Goal: Task Accomplishment & Management: Use online tool/utility

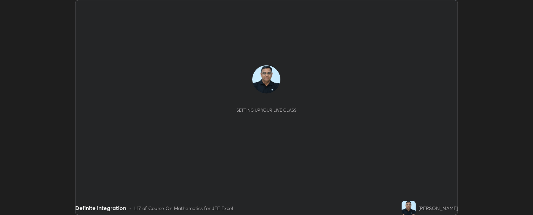
scroll to position [215, 533]
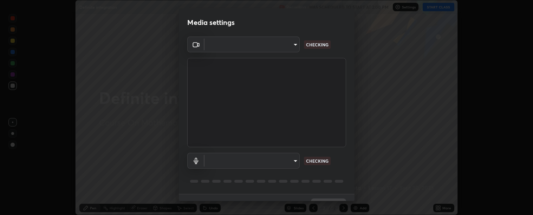
type input "c9a33e1444ed9087bfc9ccfea5ae3a7e5a20680e32ba827957683cb8217a83b8"
type input "communications"
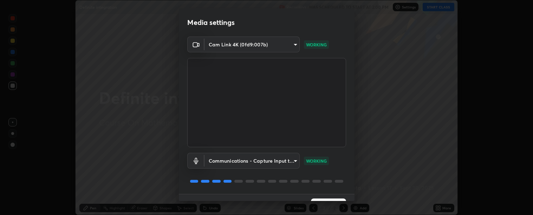
scroll to position [15, 0]
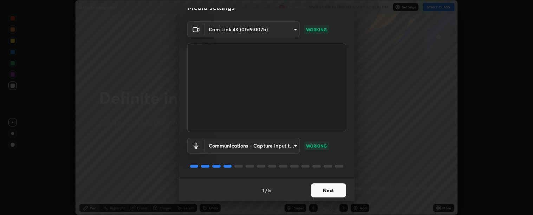
click at [331, 189] on button "Next" at bounding box center [328, 191] width 35 height 14
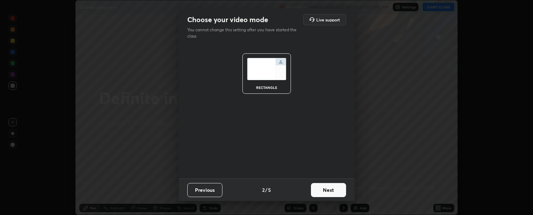
scroll to position [0, 0]
click at [328, 191] on button "Next" at bounding box center [328, 190] width 35 height 14
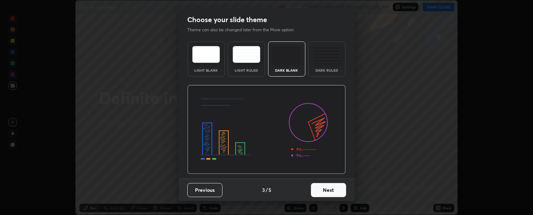
click at [333, 190] on button "Next" at bounding box center [328, 190] width 35 height 14
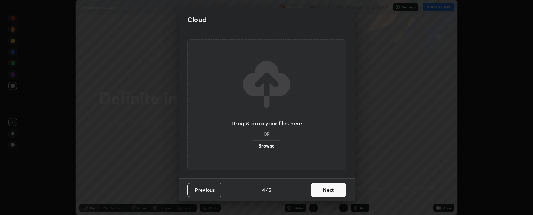
click at [334, 190] on button "Next" at bounding box center [328, 190] width 35 height 14
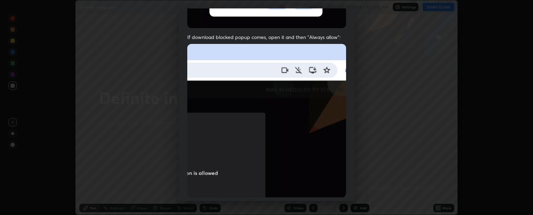
scroll to position [136, 0]
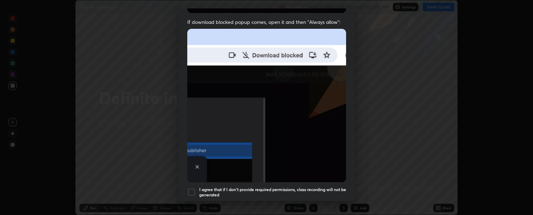
click at [194, 188] on div at bounding box center [191, 192] width 8 height 8
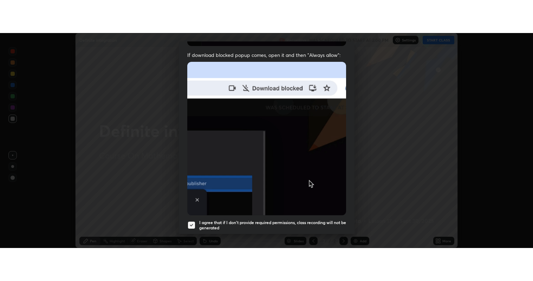
scroll to position [159, 0]
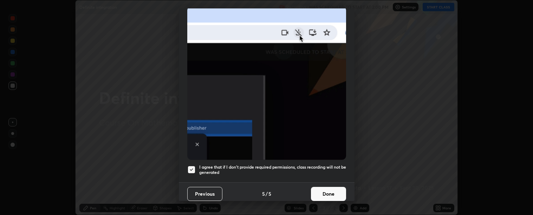
click at [326, 192] on button "Done" at bounding box center [328, 194] width 35 height 14
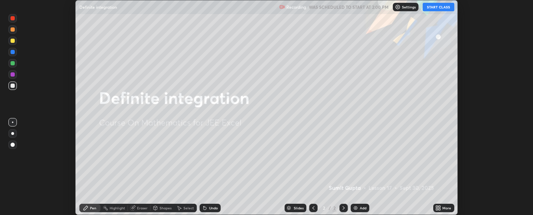
click at [358, 208] on div "Add" at bounding box center [360, 208] width 19 height 8
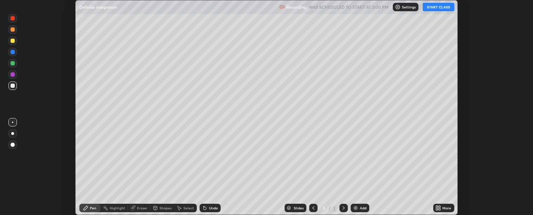
click at [440, 206] on icon at bounding box center [439, 208] width 6 height 6
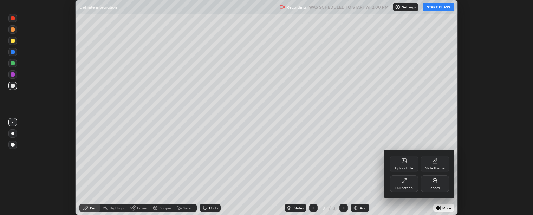
click at [396, 186] on div "Full screen" at bounding box center [405, 188] width 18 height 4
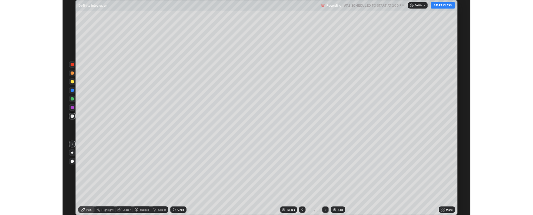
scroll to position [281, 533]
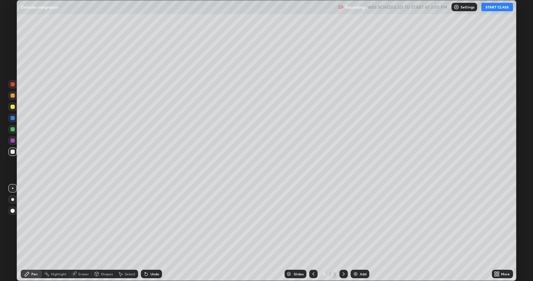
click at [495, 8] on button "START CLASS" at bounding box center [498, 7] width 32 height 8
click at [364, 215] on div "Add" at bounding box center [363, 275] width 7 height 4
click at [361, 215] on div "Add" at bounding box center [363, 275] width 7 height 4
click at [157, 215] on div "Undo" at bounding box center [155, 275] width 9 height 4
click at [361, 215] on div "Add" at bounding box center [363, 275] width 7 height 4
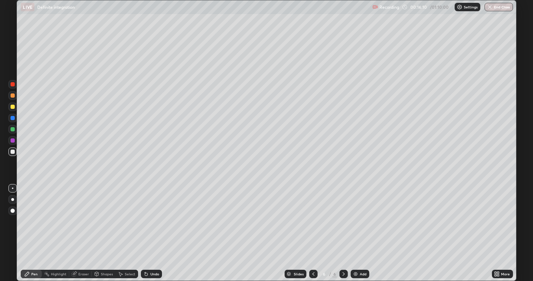
click at [315, 215] on div at bounding box center [313, 274] width 8 height 14
click at [345, 215] on icon at bounding box center [344, 274] width 6 height 6
click at [155, 215] on div "Undo" at bounding box center [155, 275] width 9 height 4
click at [159, 215] on div "Undo" at bounding box center [151, 274] width 21 height 8
click at [362, 215] on div "Add" at bounding box center [363, 275] width 7 height 4
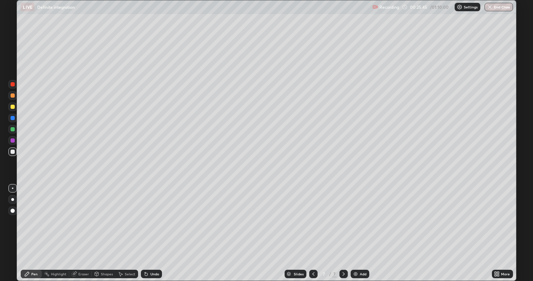
click at [314, 215] on icon at bounding box center [314, 274] width 6 height 6
click at [343, 215] on icon at bounding box center [344, 274] width 6 height 6
click at [364, 215] on div "Add" at bounding box center [363, 275] width 7 height 4
click at [315, 215] on icon at bounding box center [314, 274] width 6 height 6
click at [314, 215] on icon at bounding box center [314, 274] width 6 height 6
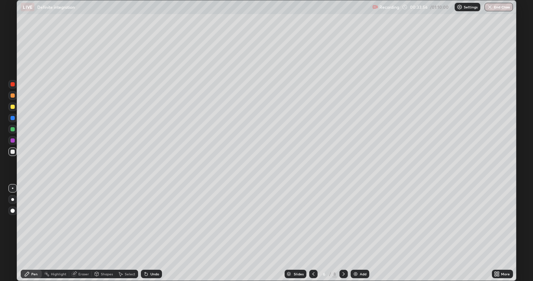
click at [313, 215] on icon at bounding box center [314, 275] width 2 height 4
click at [345, 215] on div at bounding box center [344, 274] width 8 height 8
click at [344, 215] on icon at bounding box center [344, 274] width 6 height 6
click at [343, 215] on icon at bounding box center [344, 275] width 2 height 4
click at [365, 215] on div "Add" at bounding box center [363, 275] width 7 height 4
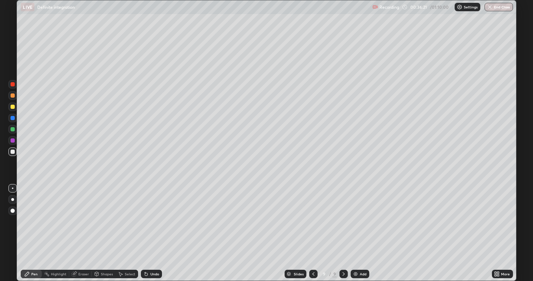
click at [313, 215] on icon at bounding box center [314, 275] width 2 height 4
click at [345, 215] on icon at bounding box center [344, 274] width 6 height 6
click at [364, 215] on div "Add" at bounding box center [363, 275] width 7 height 4
click at [497, 8] on button "End Class" at bounding box center [499, 7] width 28 height 8
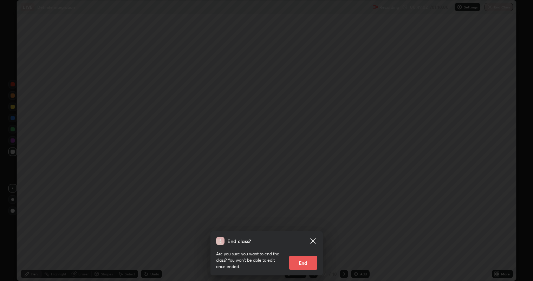
click at [429, 215] on div "End class? Are you sure you want to end the class? You won’t be able to edit on…" at bounding box center [266, 140] width 533 height 281
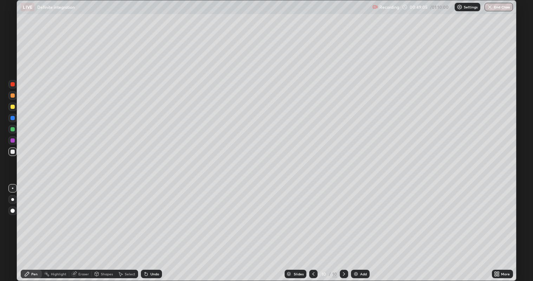
click at [500, 8] on button "End Class" at bounding box center [499, 7] width 28 height 8
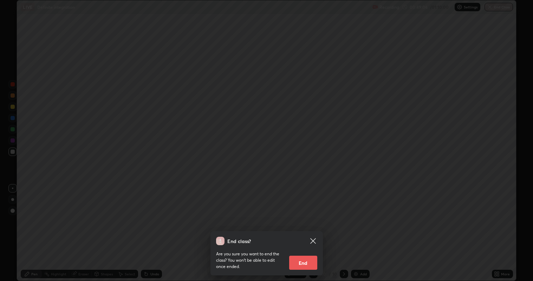
click at [314, 215] on button "End" at bounding box center [303, 263] width 28 height 14
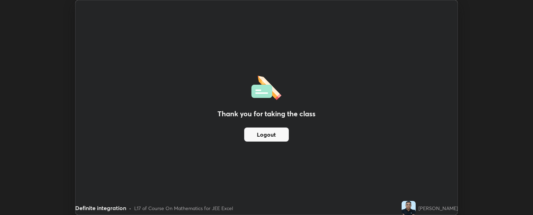
scroll to position [34951, 34633]
